Goal: Check status: Check status

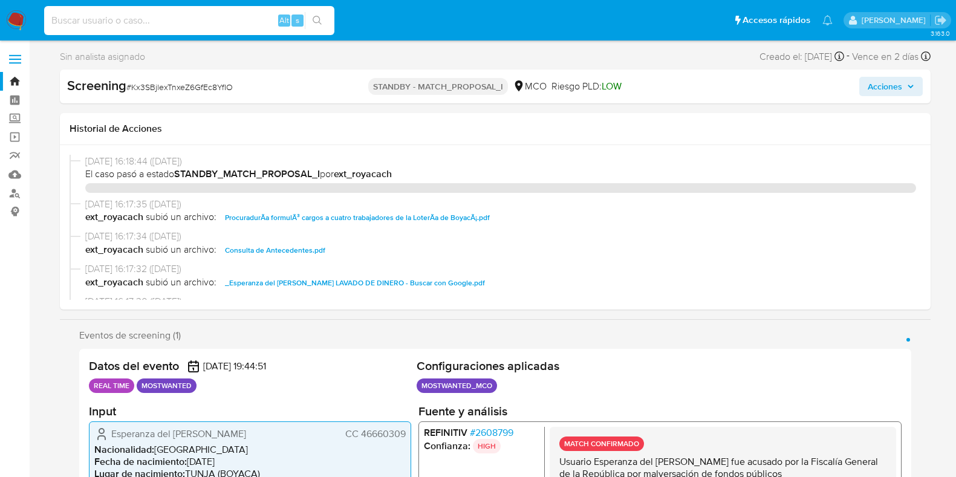
select select "10"
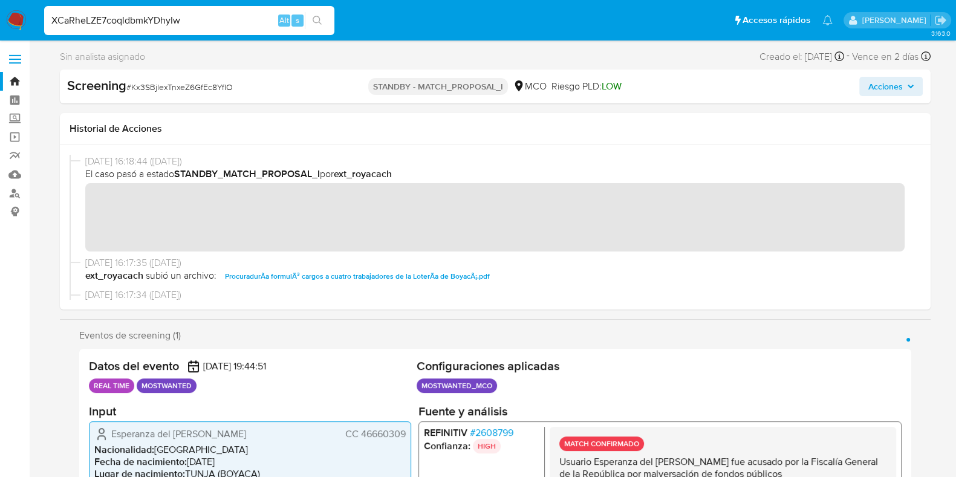
type input "XCaRheLZE7coqldbmkYDhyIw"
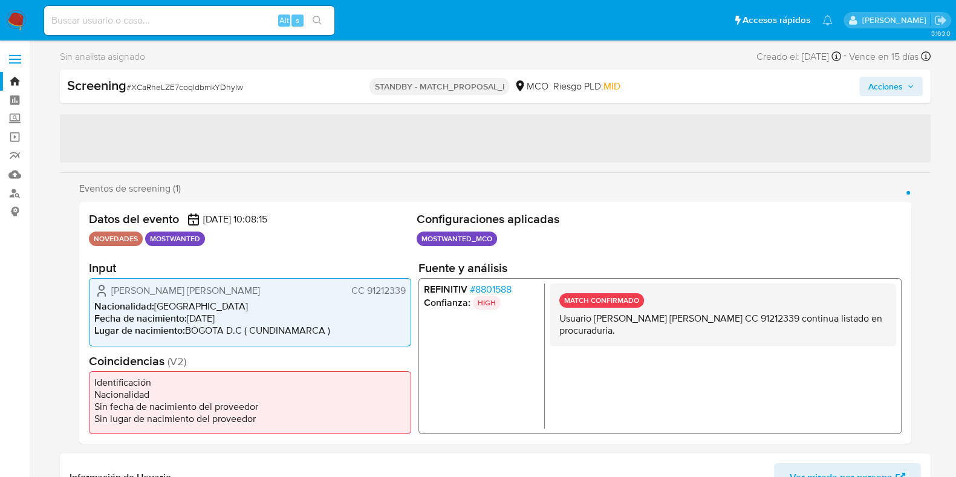
select select "10"
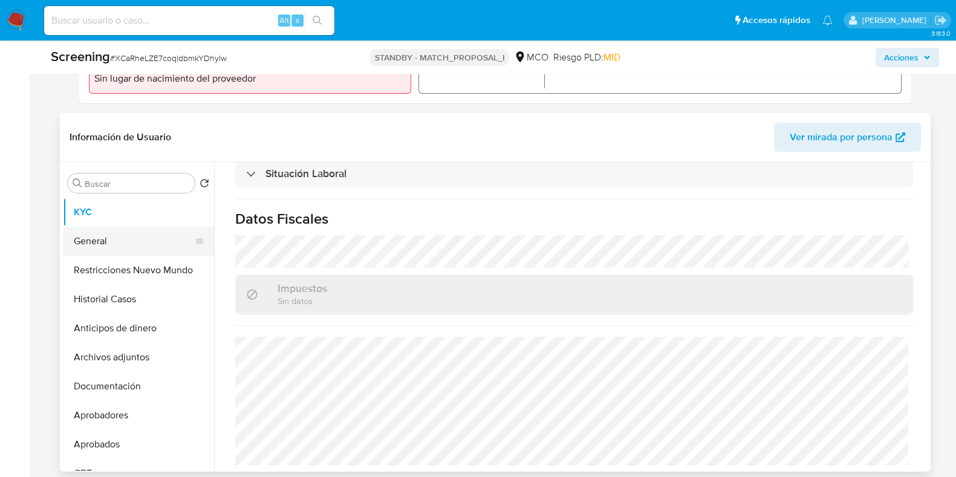
click at [108, 243] on button "General" at bounding box center [134, 241] width 142 height 29
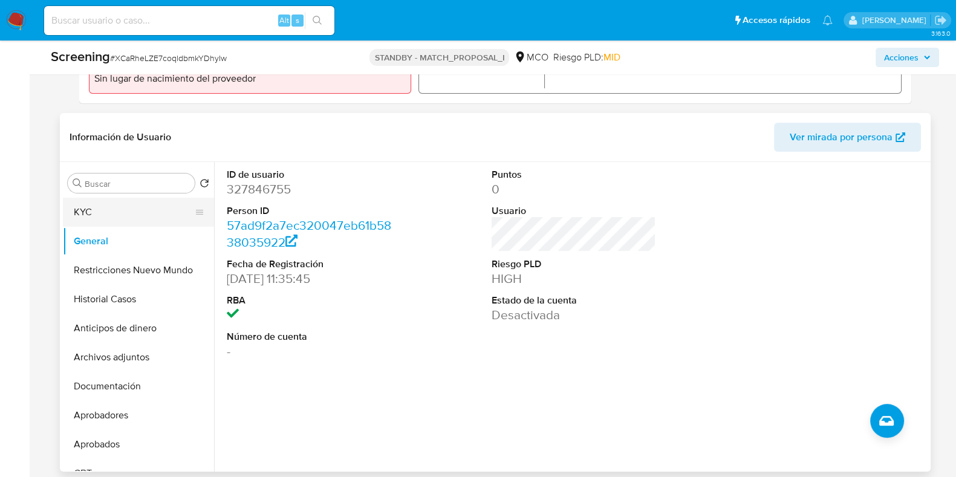
click at [94, 213] on button "KYC" at bounding box center [134, 212] width 142 height 29
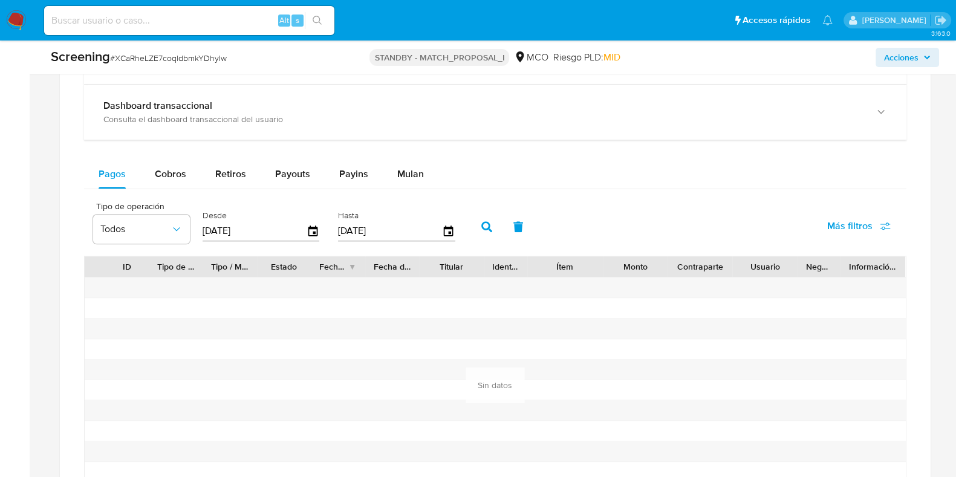
scroll to position [1215, 0]
click at [169, 181] on div "Cobros" at bounding box center [170, 175] width 31 height 29
select select "10"
click at [309, 234] on icon "button" at bounding box center [313, 232] width 10 height 11
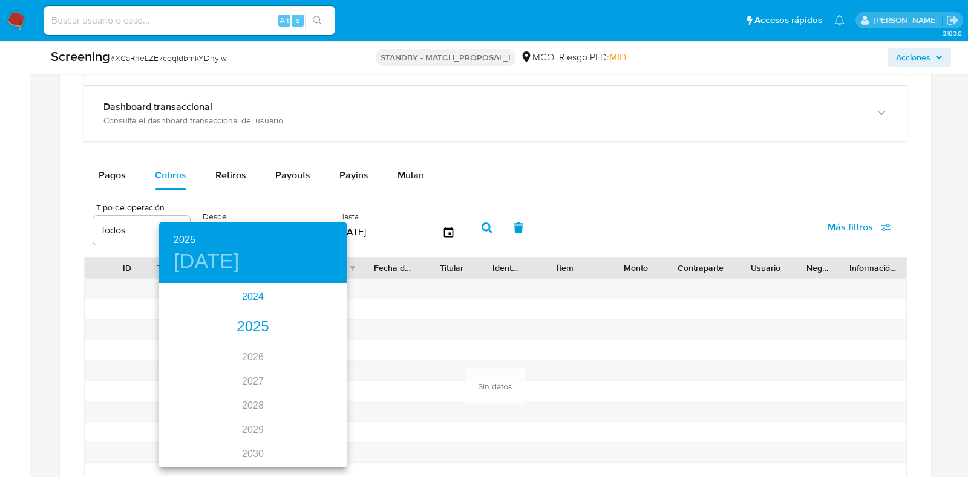
click at [257, 294] on div "2024" at bounding box center [253, 297] width 188 height 24
click at [200, 446] on div "oct." at bounding box center [190, 443] width 62 height 45
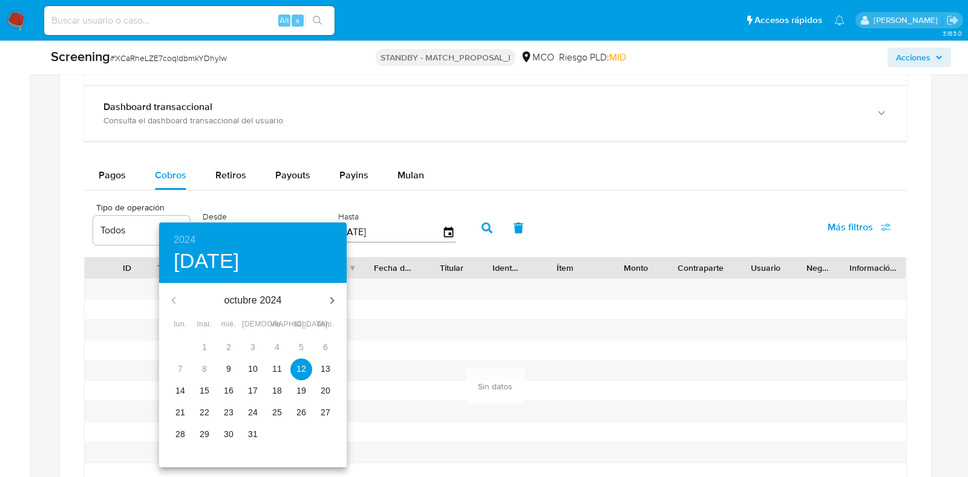
click at [230, 370] on p "9" at bounding box center [228, 369] width 5 height 12
type input "[DATE]"
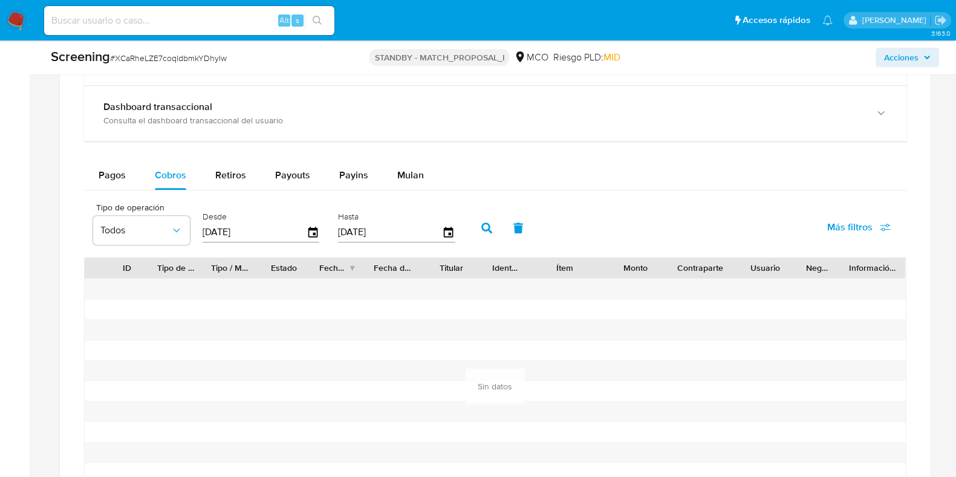
click at [482, 225] on icon "button" at bounding box center [487, 228] width 11 height 11
click at [133, 174] on button "Pagos" at bounding box center [112, 175] width 56 height 29
click at [309, 227] on icon "button" at bounding box center [313, 232] width 10 height 11
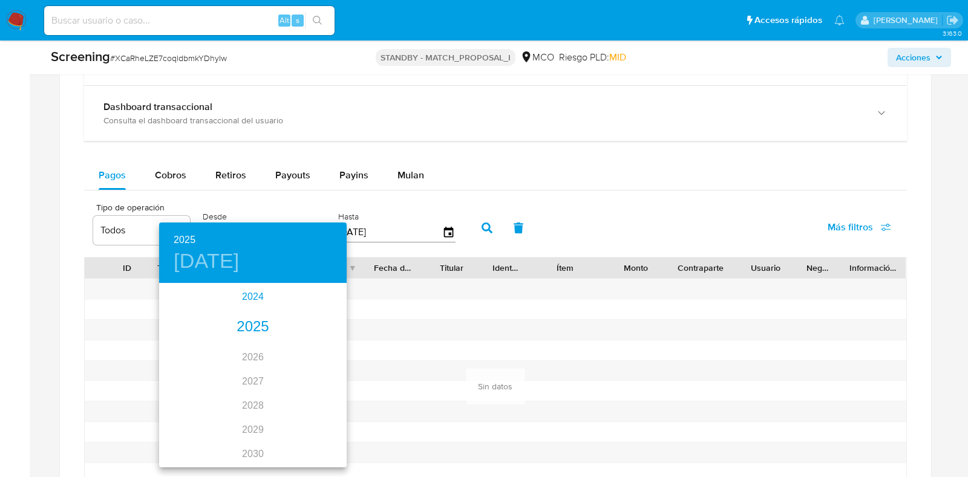
click at [243, 299] on div "2024" at bounding box center [253, 297] width 188 height 24
click at [192, 442] on div "oct." at bounding box center [190, 443] width 62 height 45
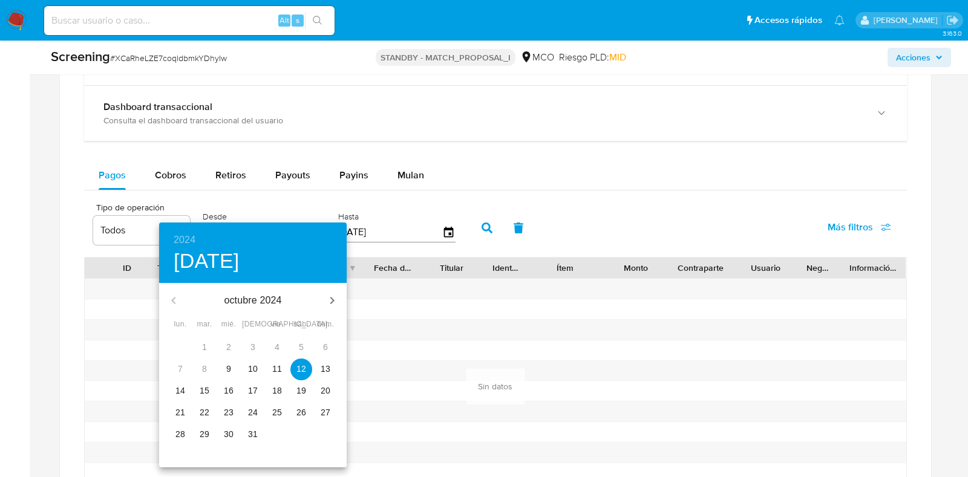
click at [227, 368] on p "9" at bounding box center [228, 369] width 5 height 12
type input "[DATE]"
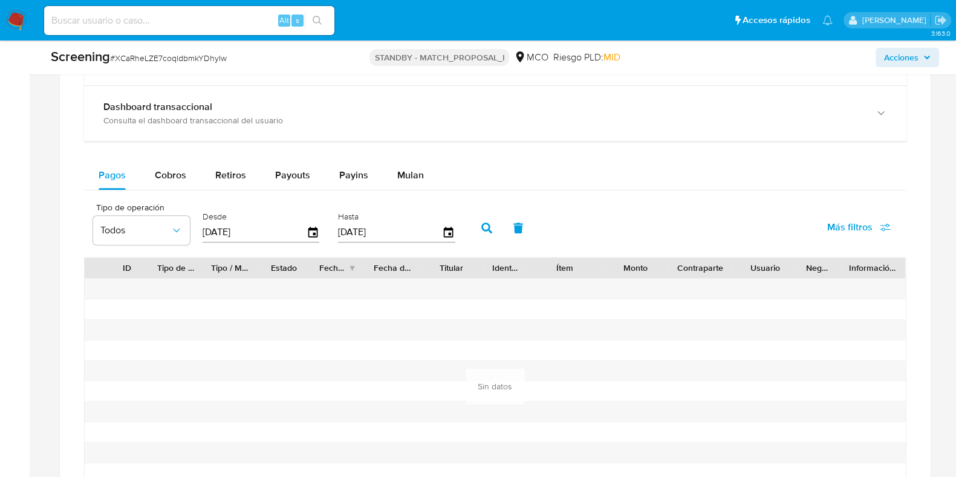
click at [482, 223] on icon "button" at bounding box center [487, 228] width 11 height 11
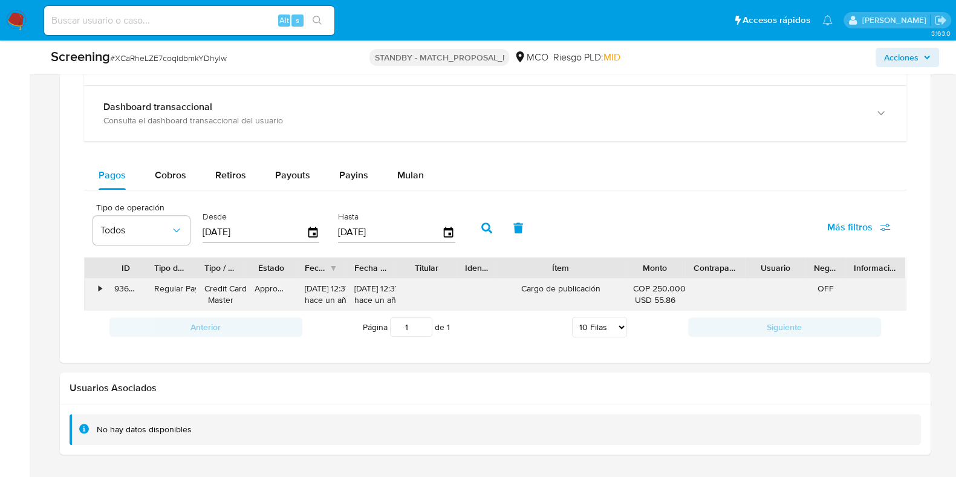
drag, startPoint x: 599, startPoint y: 273, endPoint x: 649, endPoint y: 283, distance: 51.0
click at [649, 283] on div "ID Tipo de operación Tipo / Método Estado Fecha de creación Fecha de aprobación…" at bounding box center [495, 284] width 823 height 54
click at [649, 283] on div "COP 250.000,00 USD 55.86" at bounding box center [654, 294] width 43 height 23
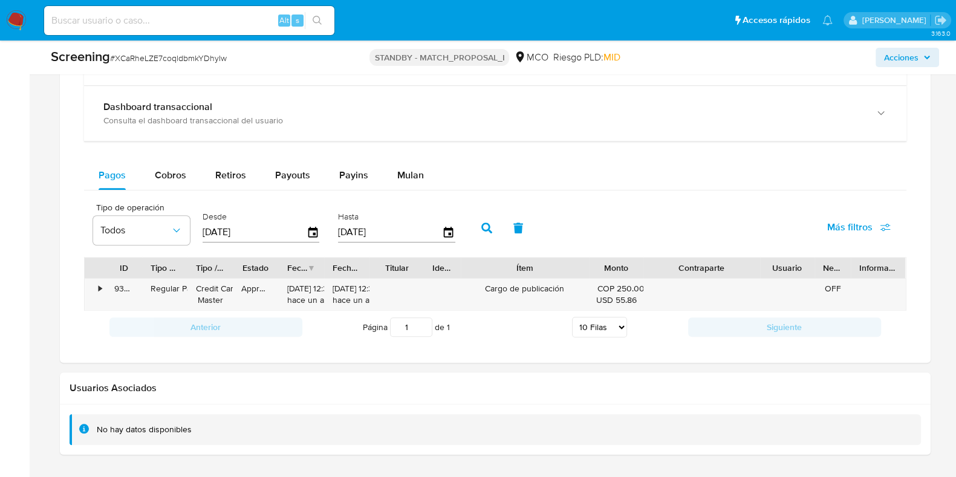
drag, startPoint x: 752, startPoint y: 263, endPoint x: 793, endPoint y: 265, distance: 40.6
click at [793, 265] on div "ID Tipo de operación Tipo / Método Estado Fecha de creación Fecha de aprobación…" at bounding box center [496, 268] width 822 height 21
